Goal: Task Accomplishment & Management: Use online tool/utility

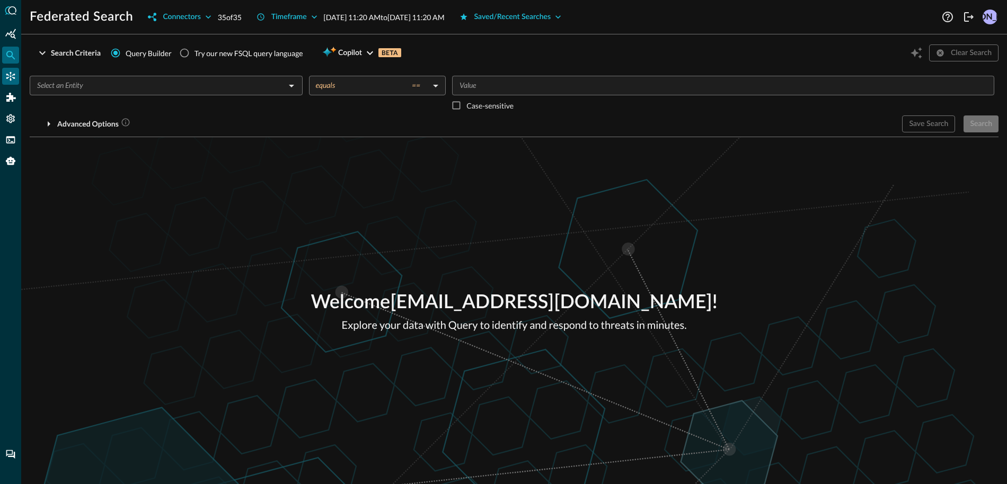
click at [15, 79] on icon "Connectors" at bounding box center [10, 76] width 11 height 11
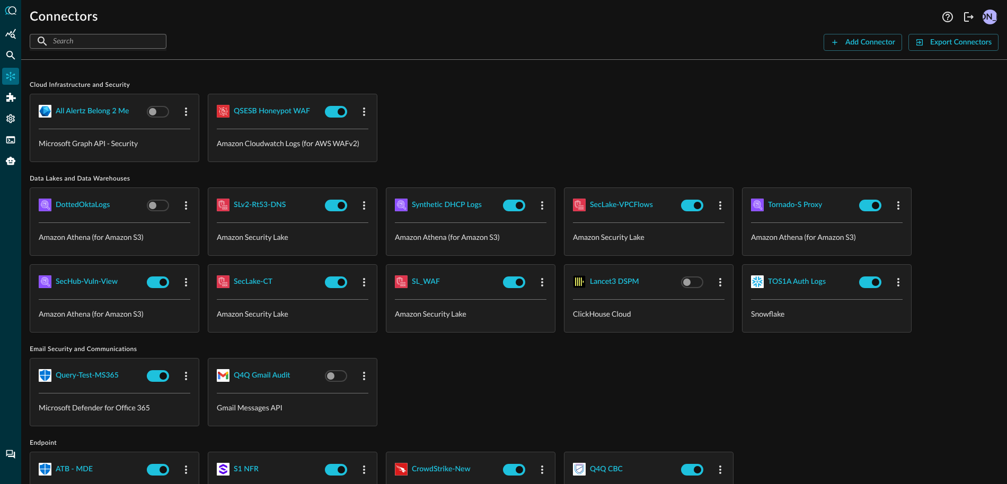
click at [462, 122] on div "all alertz belong 2 me Microsoft Graph API - Security QSESB Honeypot WAF Amazon…" at bounding box center [514, 128] width 969 height 68
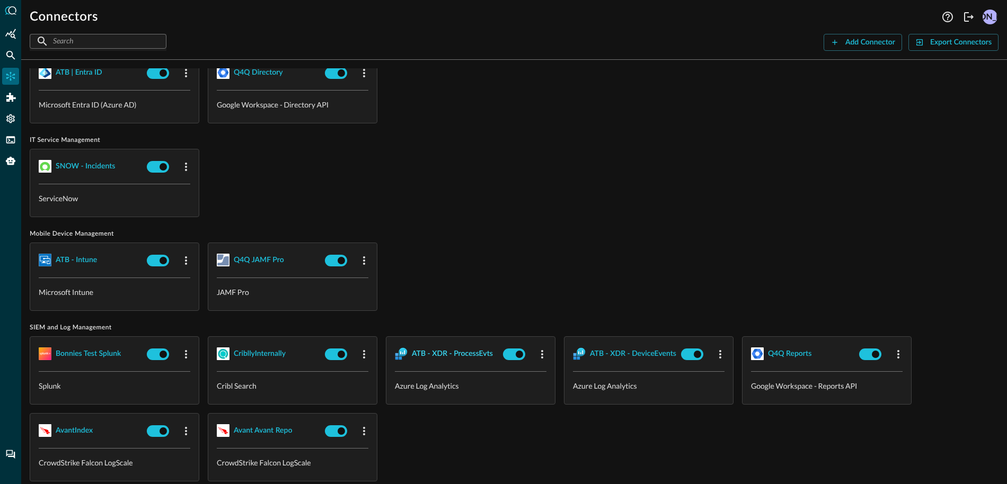
scroll to position [684, 0]
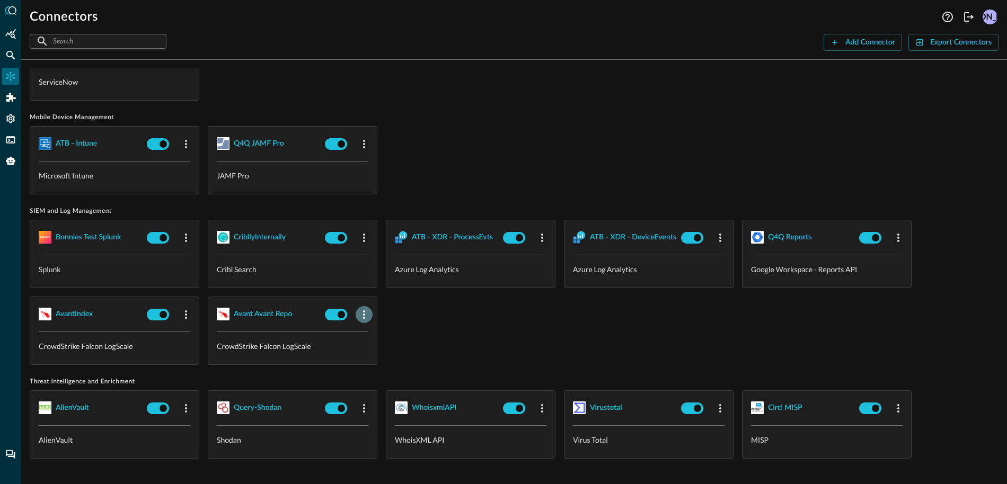
click at [358, 315] on icon "button" at bounding box center [364, 314] width 13 height 13
click at [399, 389] on li "Delete" at bounding box center [383, 380] width 54 height 21
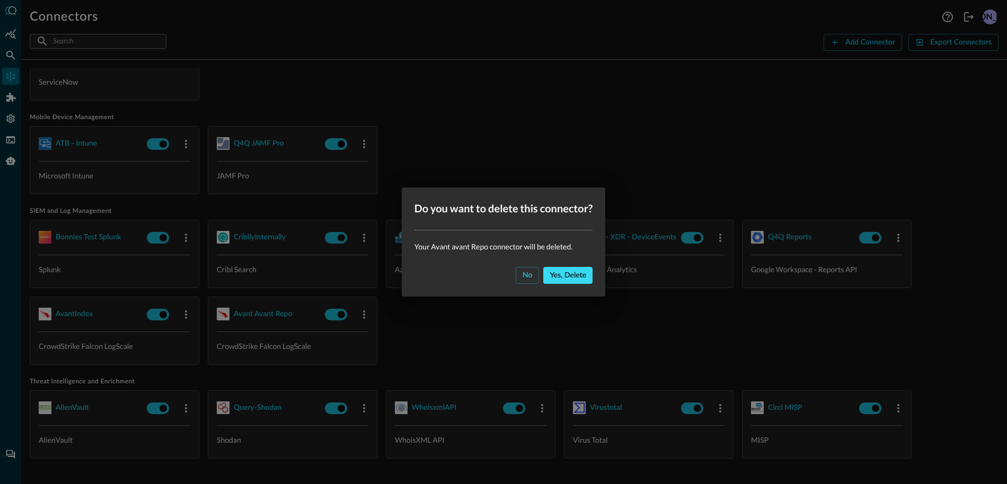
click at [568, 280] on div "Yes, delete" at bounding box center [567, 275] width 37 height 13
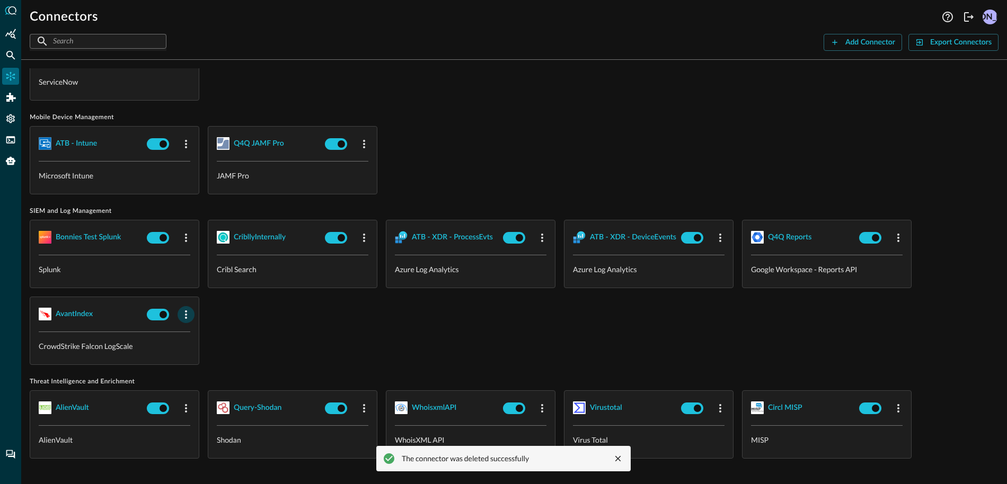
click at [184, 319] on icon "button" at bounding box center [186, 314] width 13 height 13
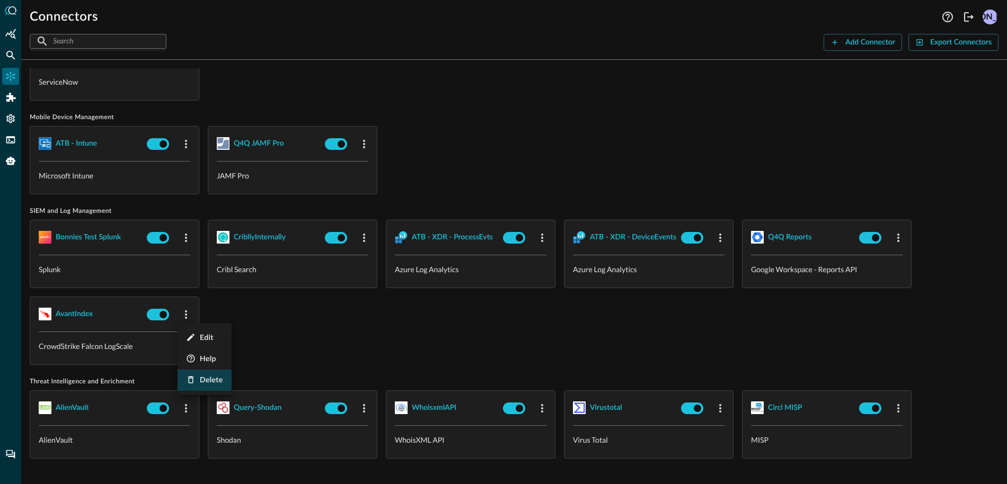
click at [228, 383] on li "Delete" at bounding box center [204, 380] width 54 height 21
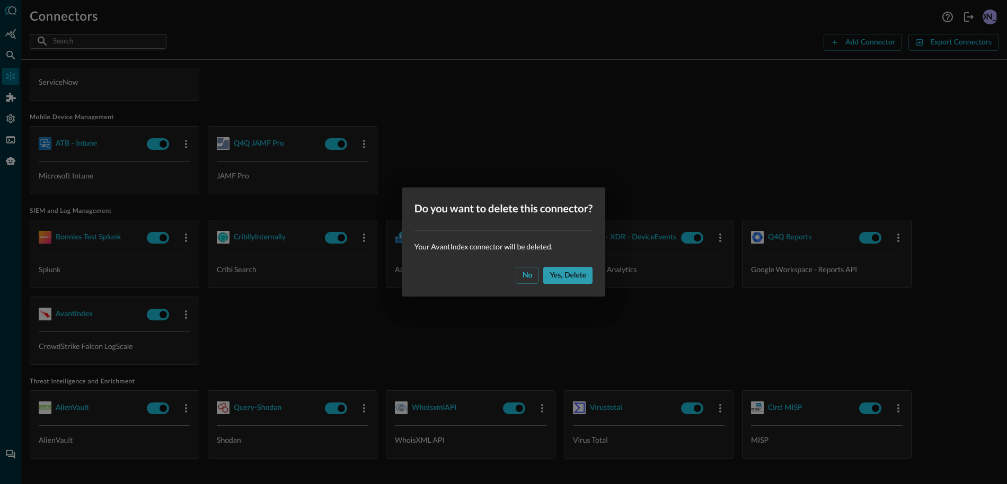
click at [566, 275] on div "Yes, delete" at bounding box center [567, 275] width 37 height 13
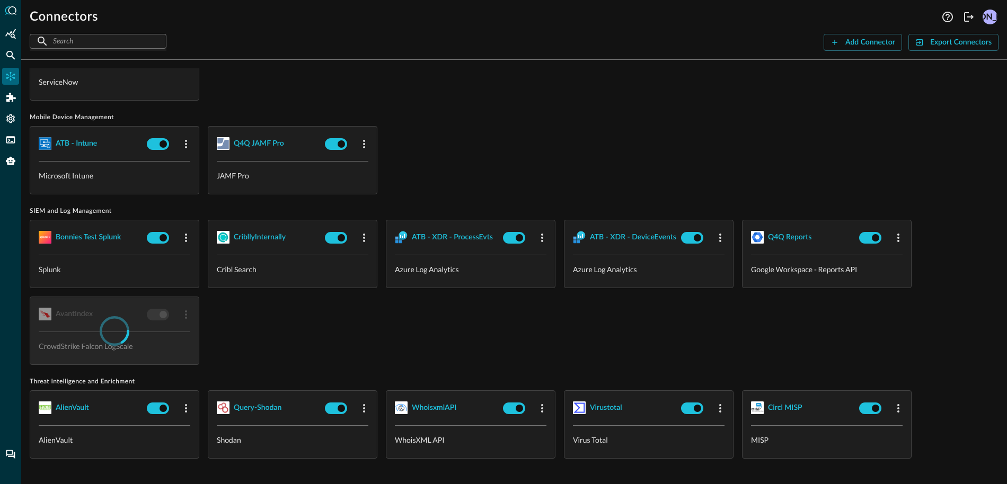
click at [618, 101] on div "SNOW - Incidents ServiceNow" at bounding box center [514, 66] width 969 height 68
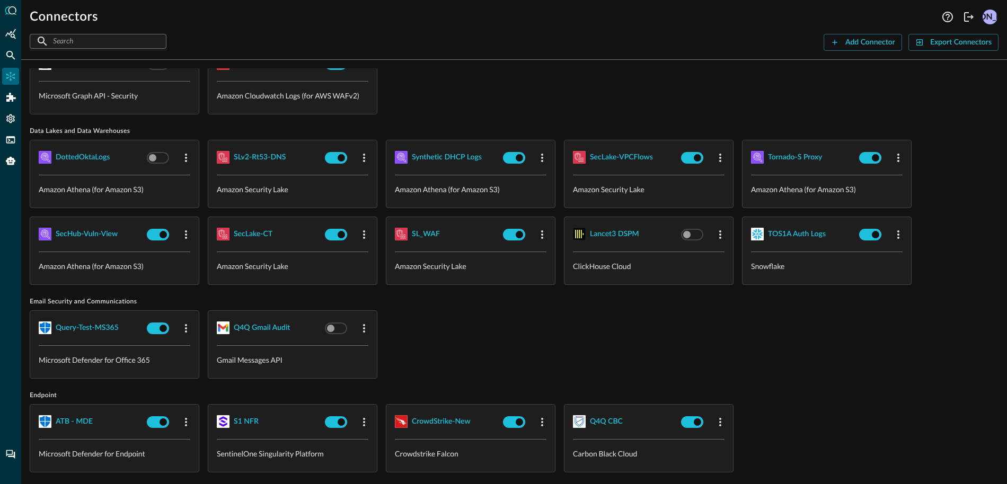
scroll to position [0, 0]
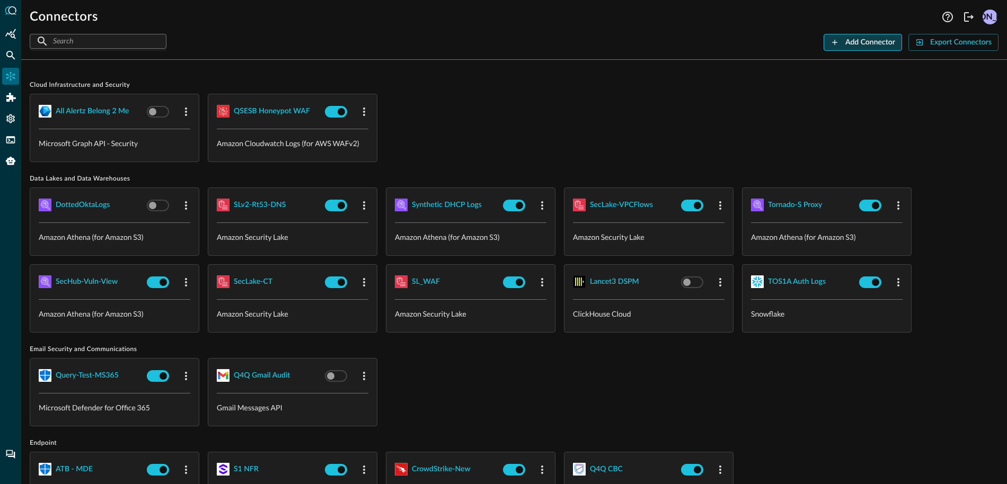
click at [850, 42] on div "Add Connector" at bounding box center [870, 42] width 50 height 13
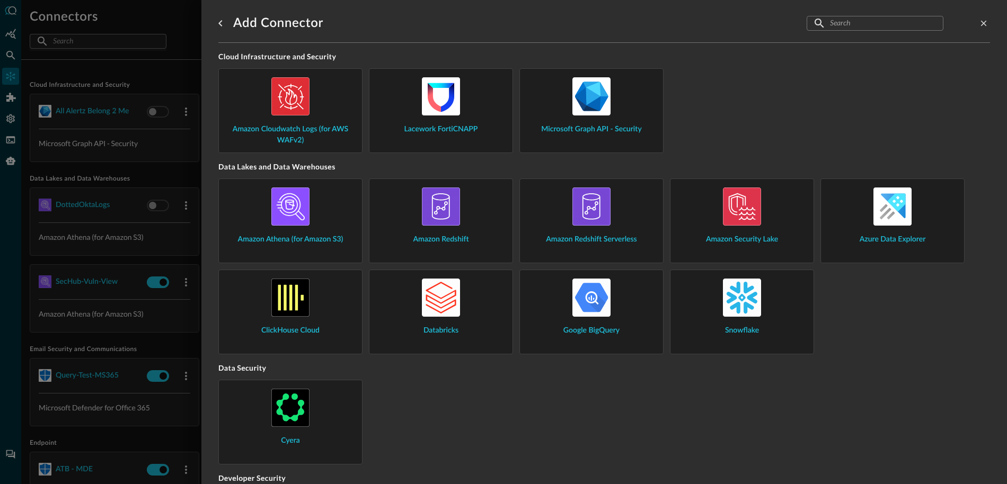
click at [873, 202] on img at bounding box center [892, 207] width 38 height 38
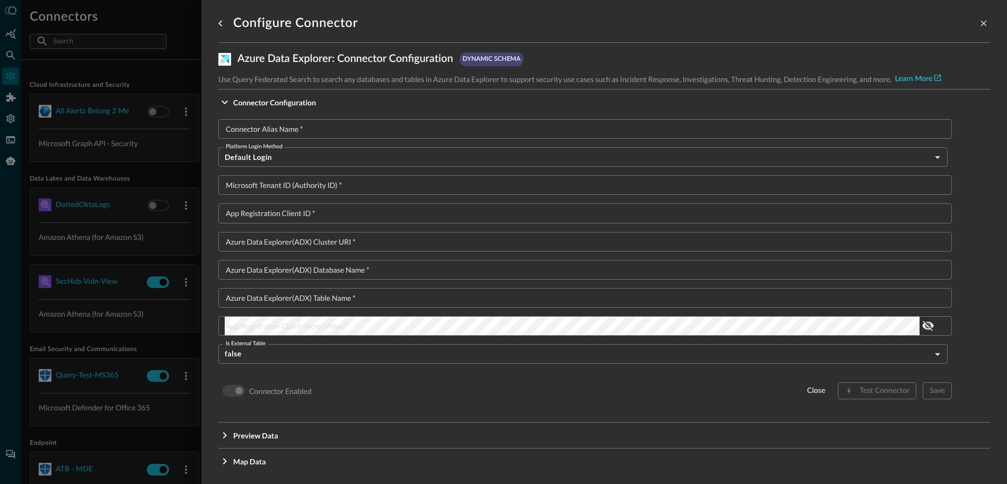
click at [547, 118] on div "Connector Alias Name   * Connector Alias Name   * Platform Login Method Default…" at bounding box center [603, 268] width 771 height 307
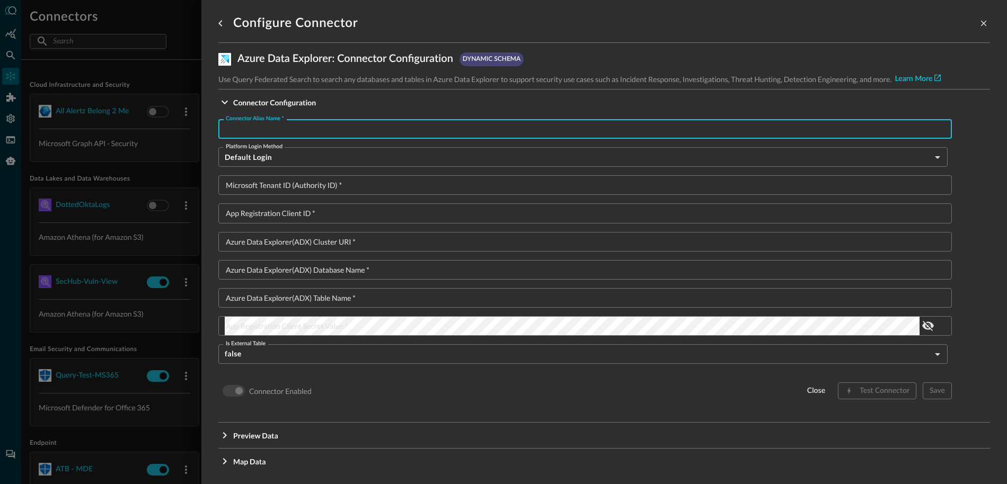
click at [545, 121] on input "Connector Alias Name   *" at bounding box center [588, 129] width 727 height 20
click at [135, 172] on div at bounding box center [503, 242] width 1007 height 484
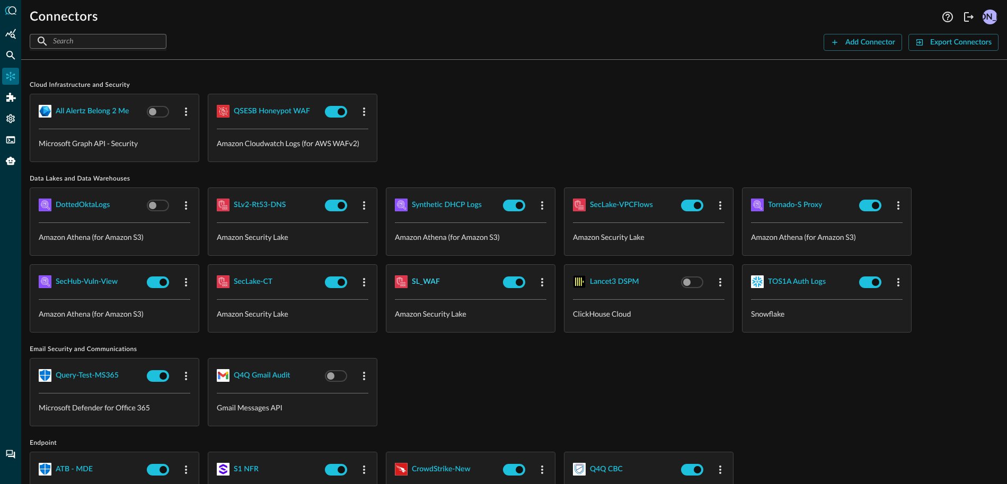
click at [430, 283] on div "SL_WAF" at bounding box center [426, 282] width 28 height 13
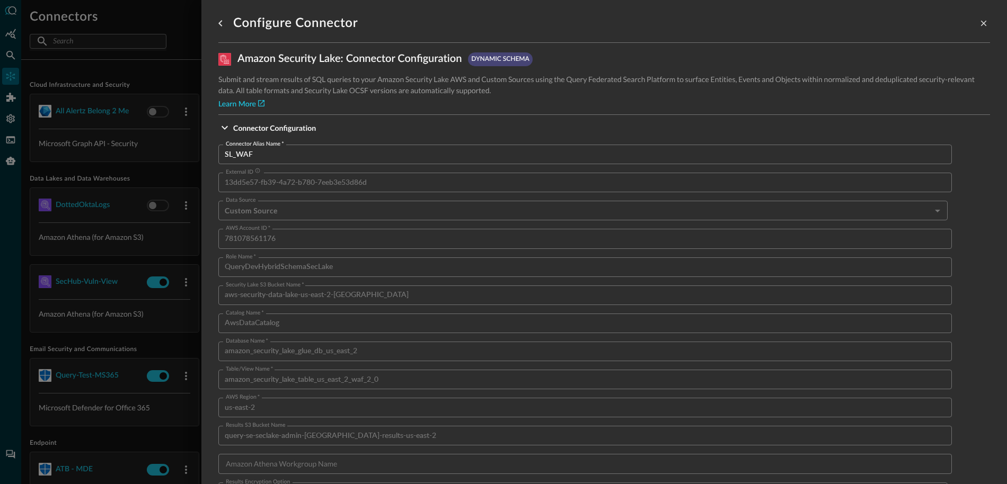
scroll to position [662, 0]
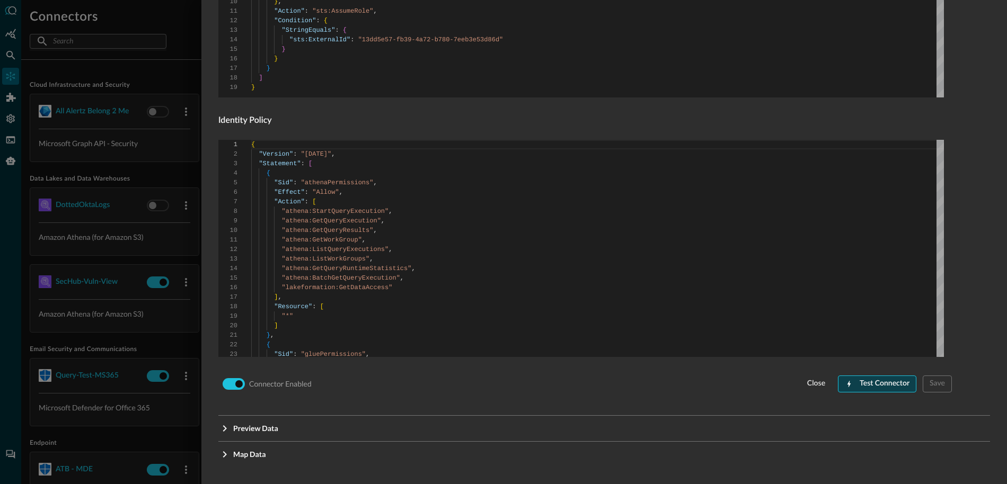
click at [868, 384] on div "Test Connector" at bounding box center [884, 383] width 50 height 13
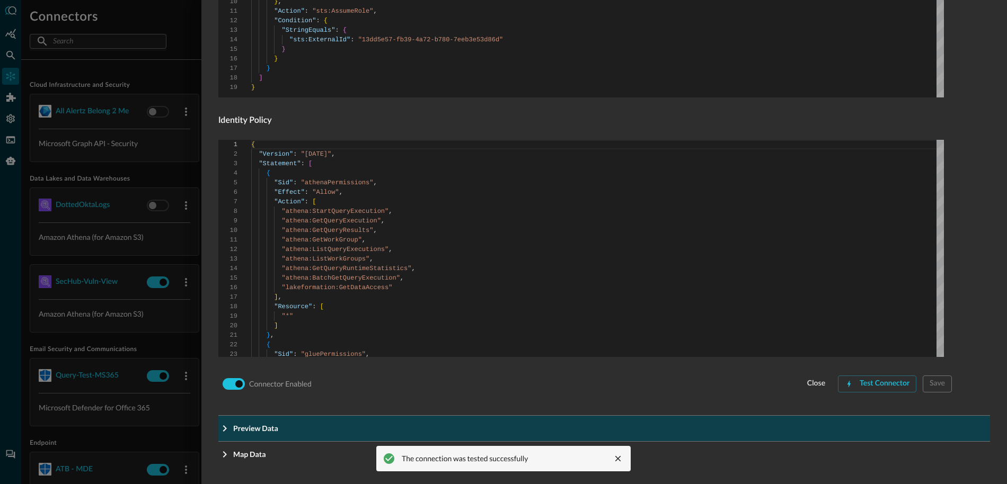
click at [332, 429] on span "Preview Data" at bounding box center [607, 428] width 748 height 11
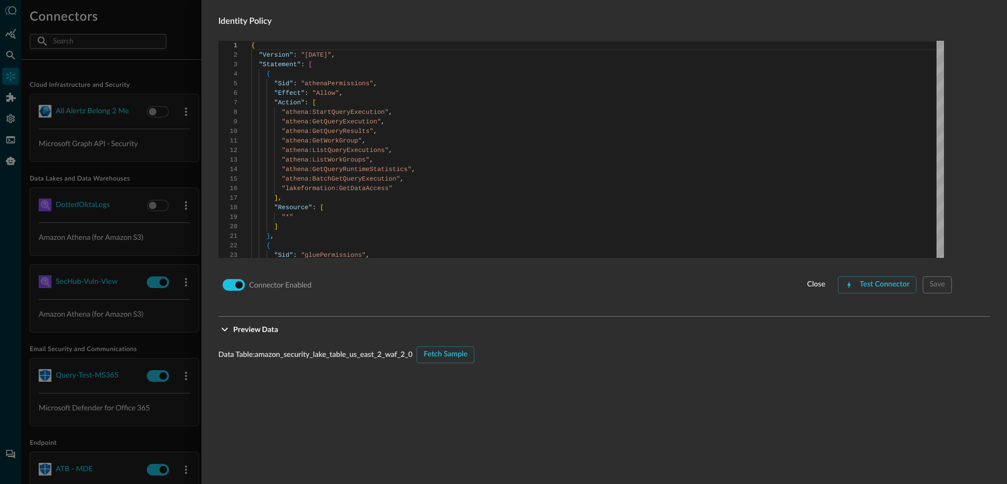
scroll to position [854, 0]
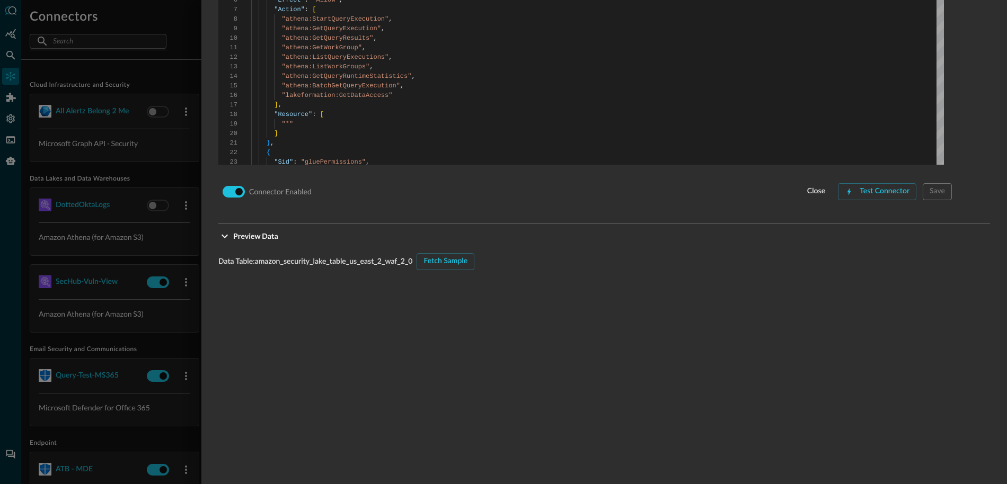
click at [111, 162] on div at bounding box center [503, 242] width 1007 height 484
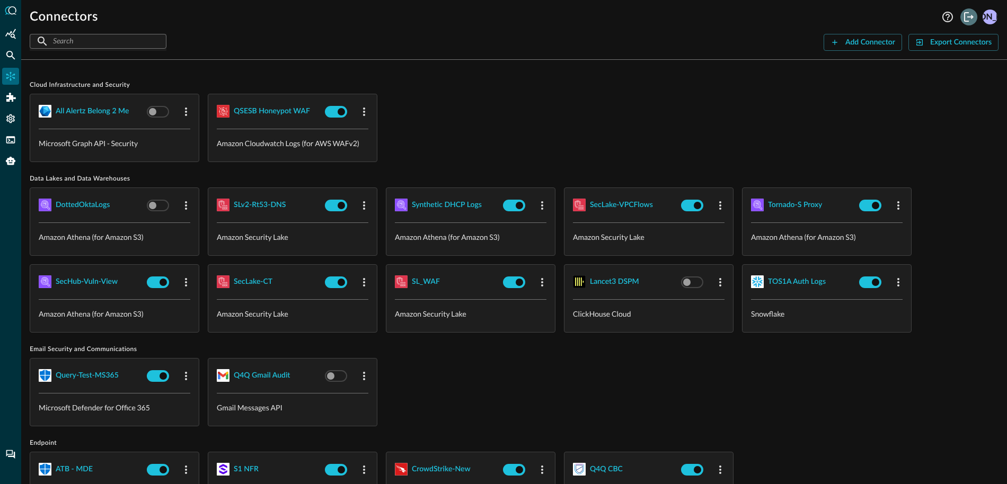
click at [966, 15] on icon "Logout" at bounding box center [968, 17] width 13 height 13
